Goal: Information Seeking & Learning: Find specific fact

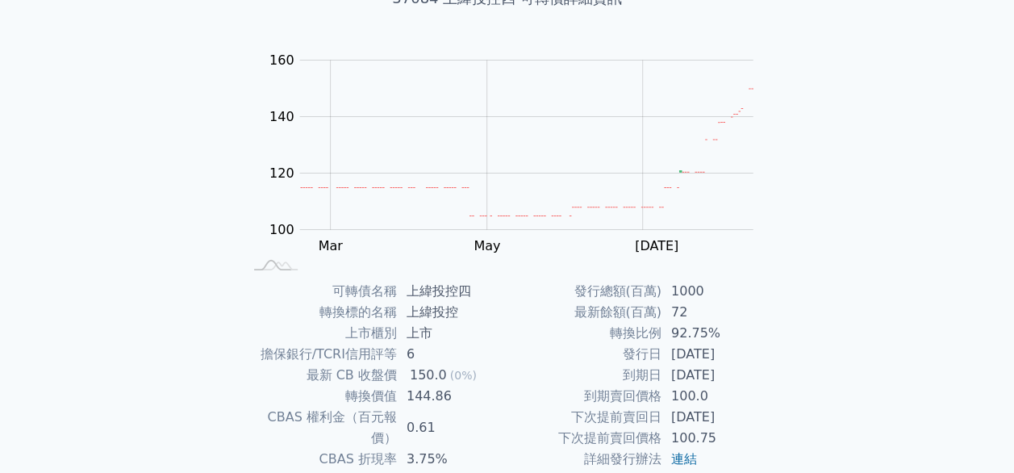
scroll to position [131, 0]
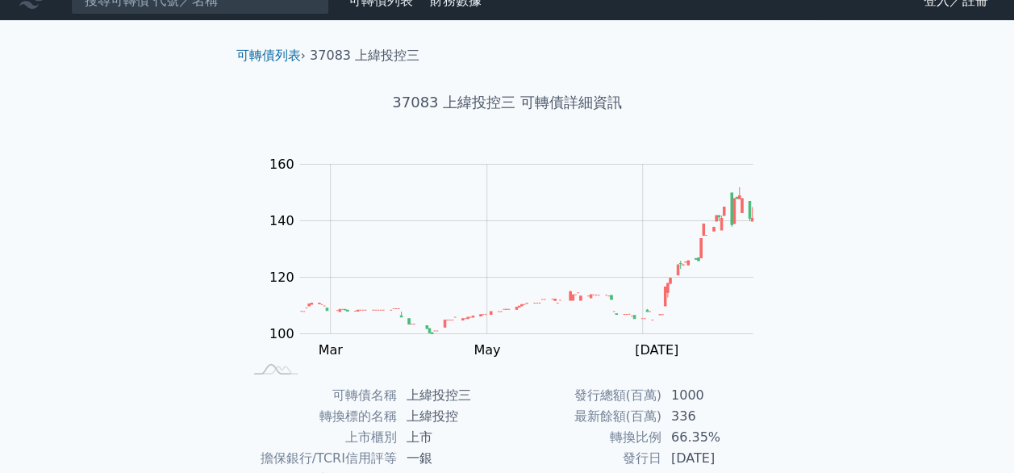
scroll to position [18, 0]
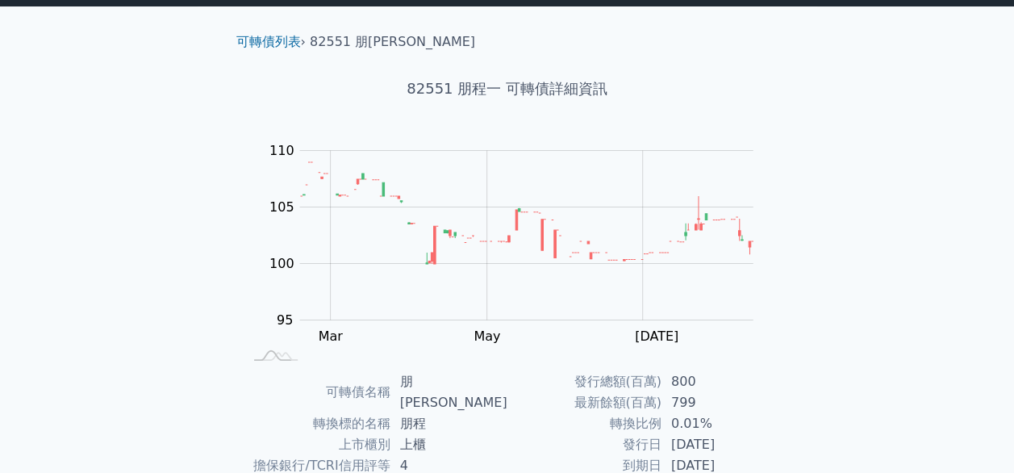
scroll to position [36, 0]
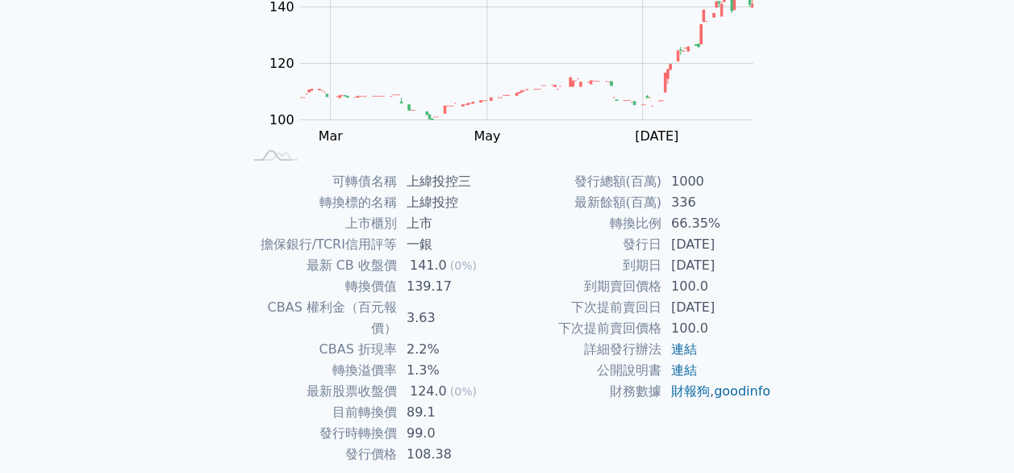
scroll to position [232, 0]
